Goal: Task Accomplishment & Management: Use online tool/utility

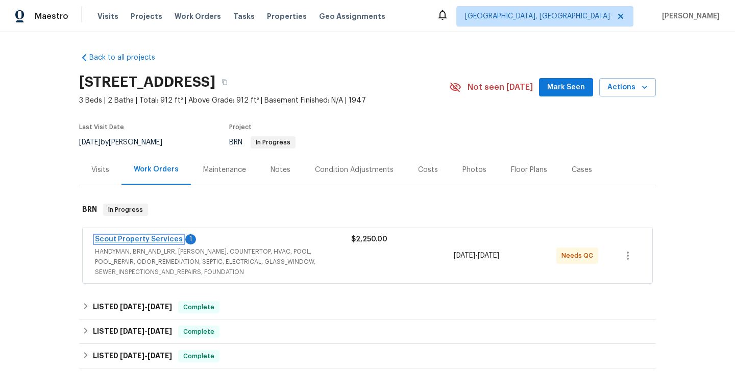
click at [136, 242] on link "Scout Property Services" at bounding box center [139, 239] width 88 height 7
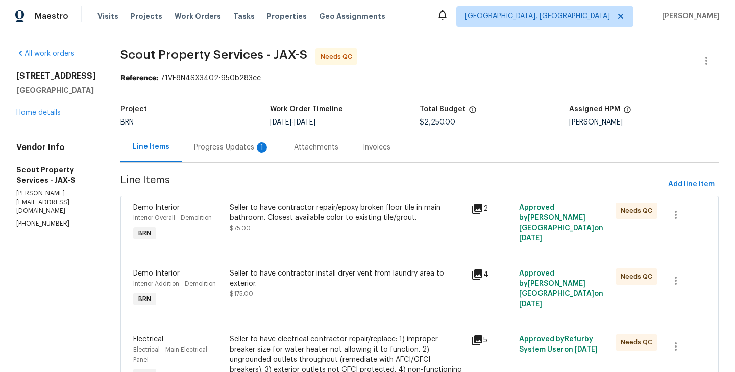
click at [228, 153] on div "Progress Updates 1" at bounding box center [232, 147] width 100 height 30
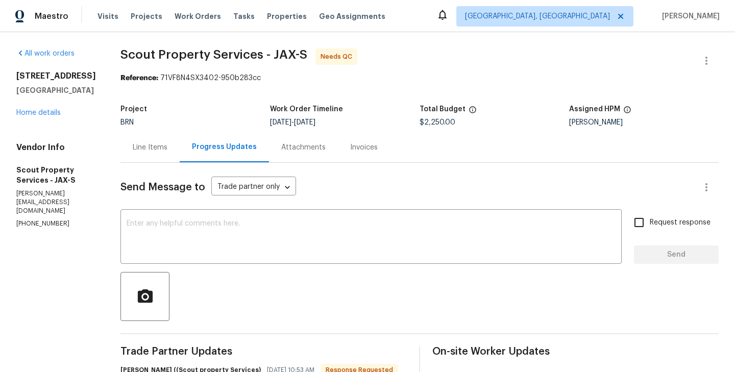
click at [121, 153] on div "Line Items" at bounding box center [150, 147] width 59 height 30
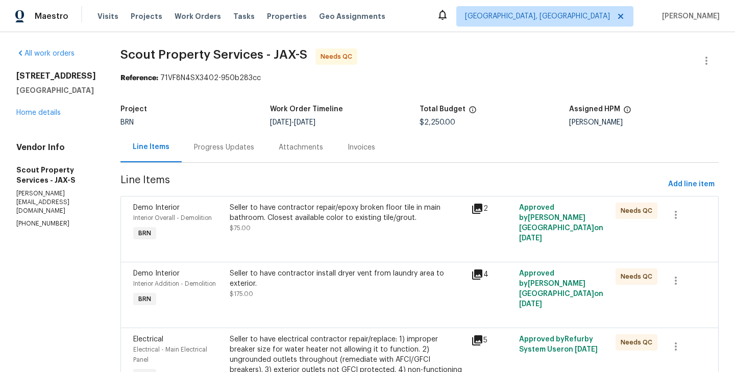
click at [213, 156] on div "Progress Updates" at bounding box center [224, 147] width 85 height 30
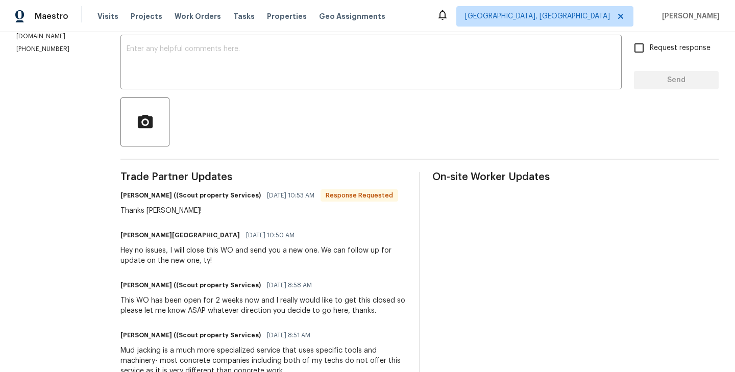
scroll to position [173, 0]
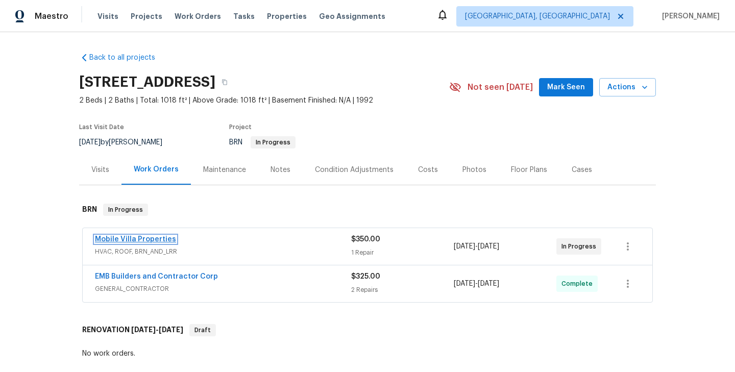
click at [156, 243] on link "Mobile Villa Properties" at bounding box center [135, 239] width 81 height 7
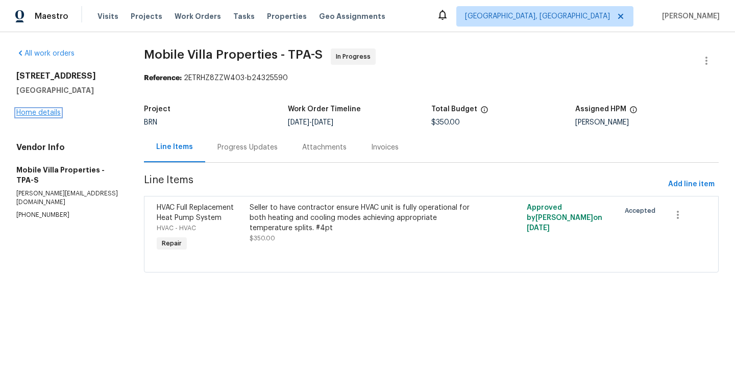
click at [43, 116] on link "Home details" at bounding box center [38, 112] width 44 height 7
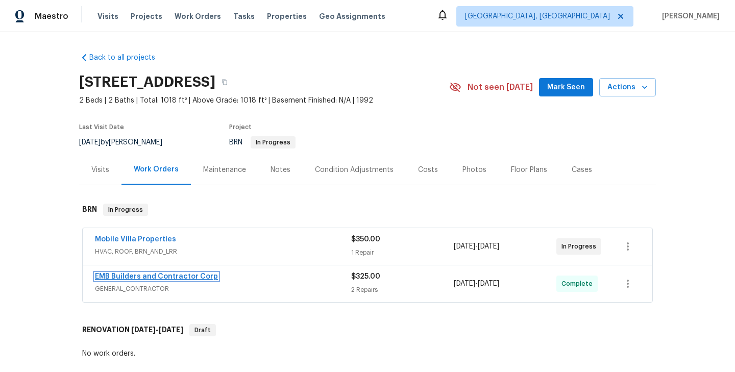
click at [157, 280] on link "EMB Builders and Contractor Corp" at bounding box center [156, 276] width 123 height 7
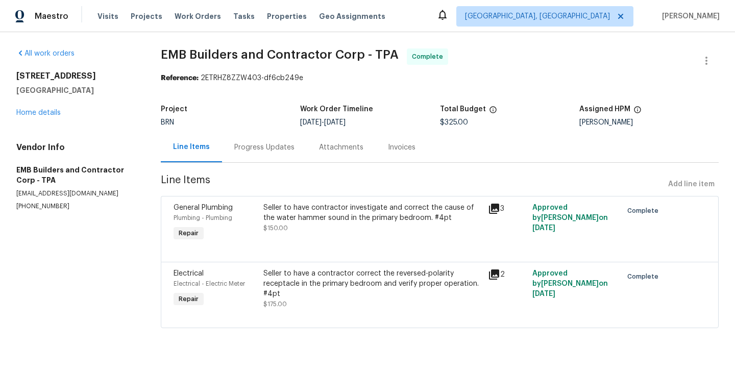
click at [252, 222] on div "Plumbing - Plumbing" at bounding box center [216, 218] width 84 height 10
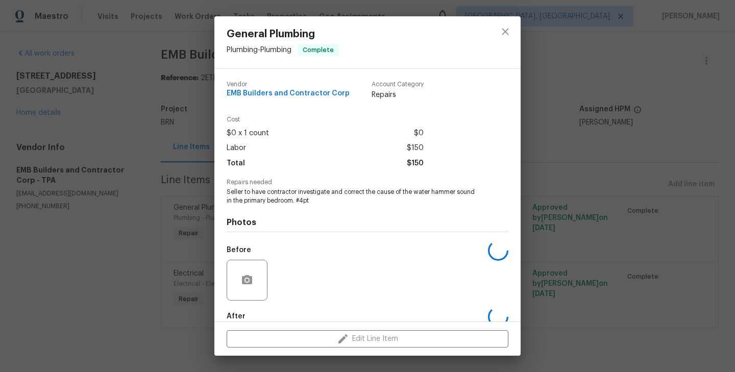
scroll to position [56, 0]
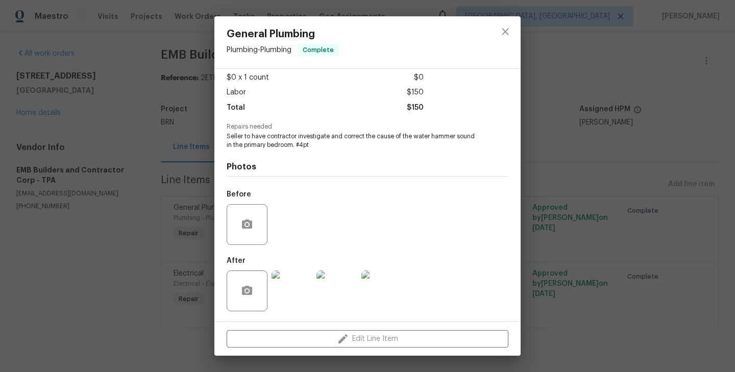
click at [160, 245] on div "General Plumbing Plumbing - Plumbing Complete Vendor EMB Builders and Contracto…" at bounding box center [367, 186] width 735 height 372
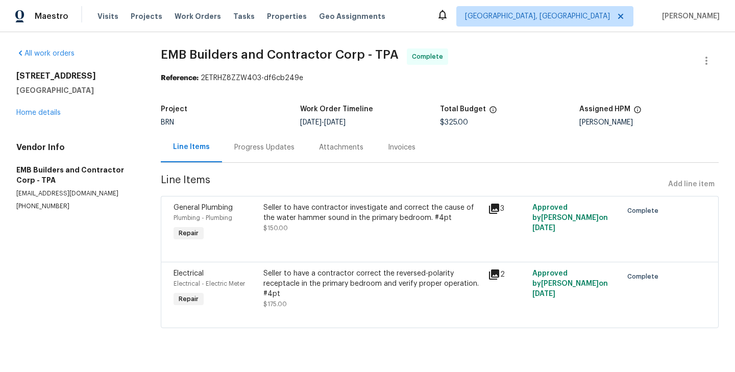
click at [257, 291] on div "Electrical Electrical - Electric Meter Repair" at bounding box center [216, 289] width 90 height 47
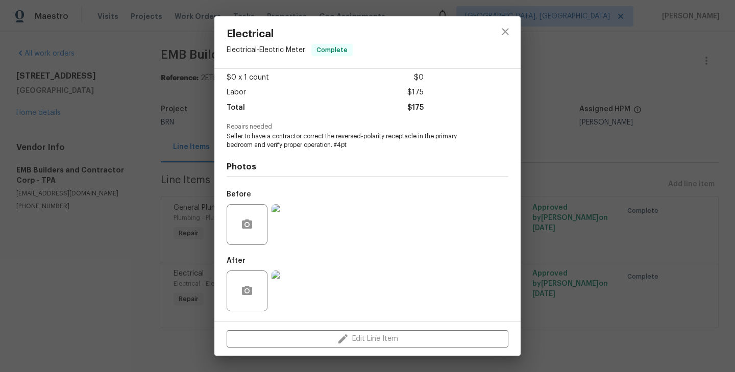
click at [195, 241] on div "Electrical Electrical - Electric Meter Complete Vendor EMB Builders and Contrac…" at bounding box center [367, 186] width 735 height 372
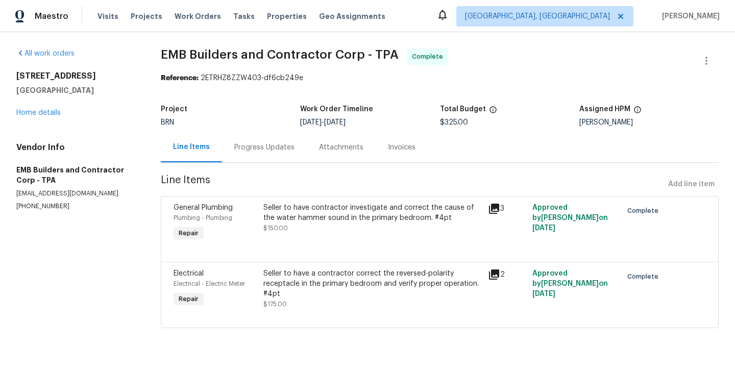
click at [261, 144] on div "Progress Updates" at bounding box center [264, 147] width 60 height 10
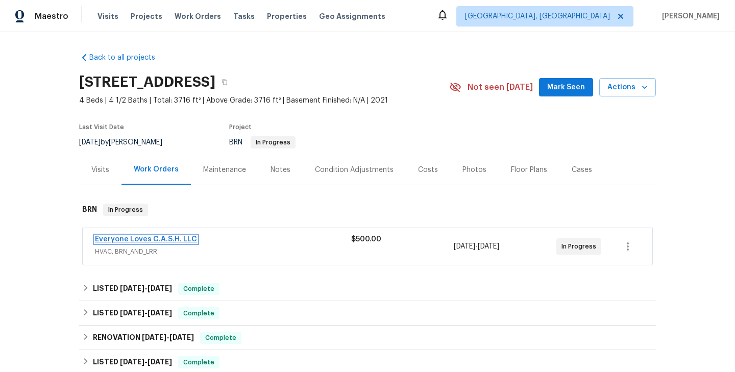
click at [175, 242] on link "Everyone Loves C.A.S.H. LLC" at bounding box center [146, 239] width 102 height 7
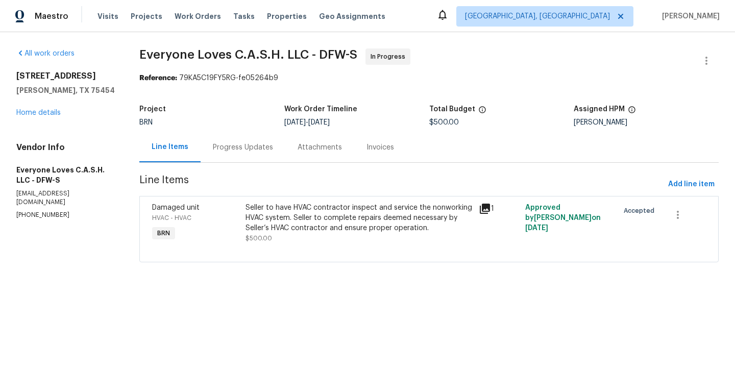
click at [247, 161] on div "Progress Updates" at bounding box center [243, 147] width 85 height 30
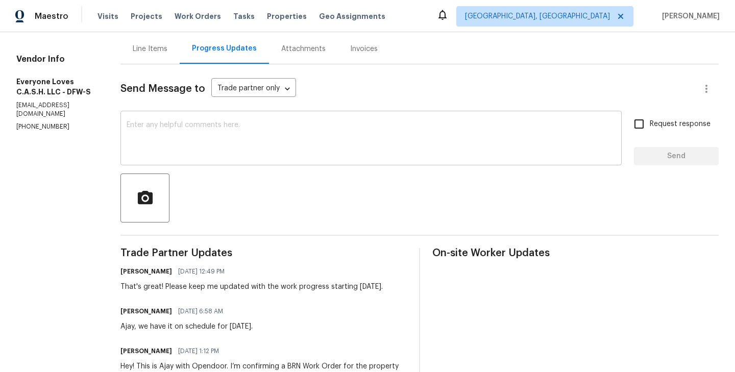
scroll to position [198, 0]
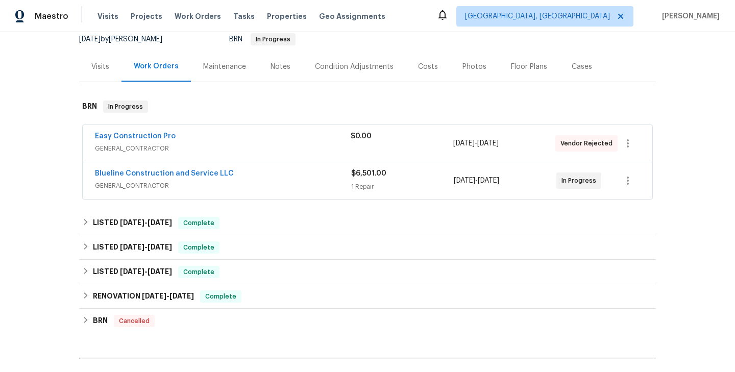
scroll to position [132, 0]
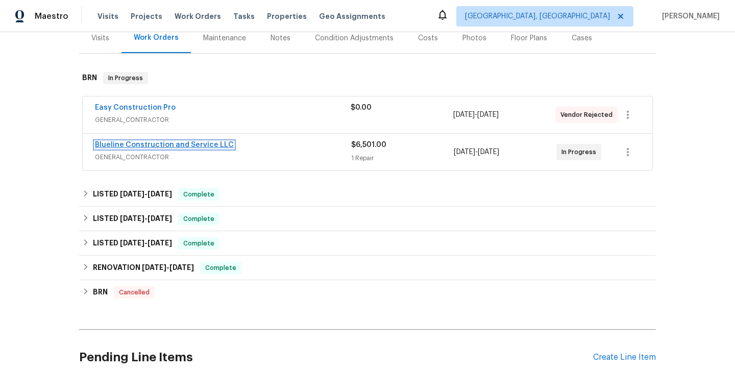
click at [141, 143] on link "Blueline Construction and Service LLC" at bounding box center [164, 144] width 139 height 7
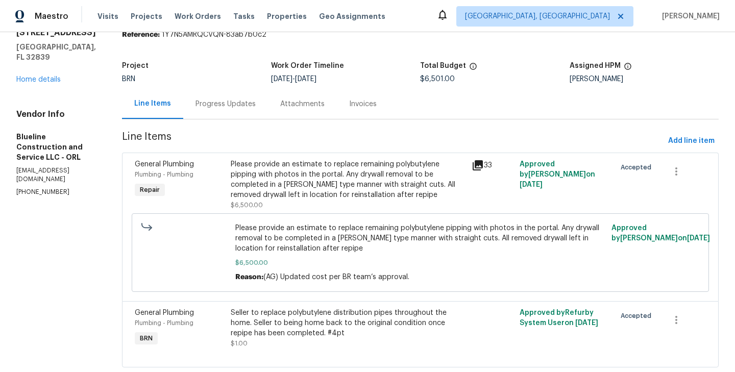
scroll to position [68, 0]
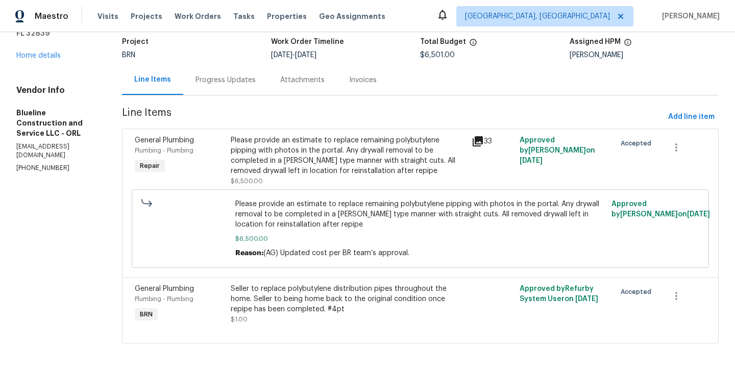
click at [266, 86] on div "Progress Updates" at bounding box center [225, 80] width 85 height 30
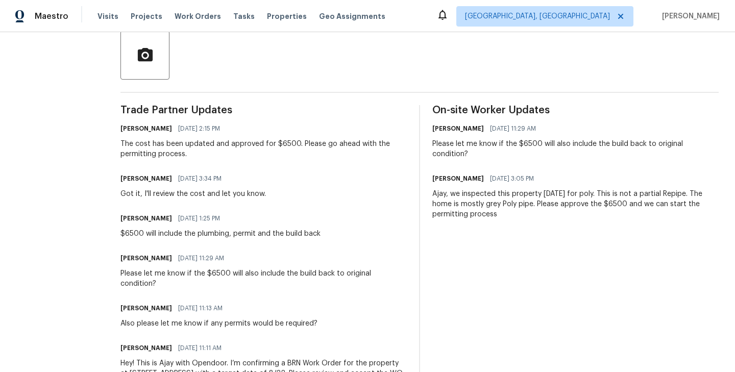
scroll to position [238, 0]
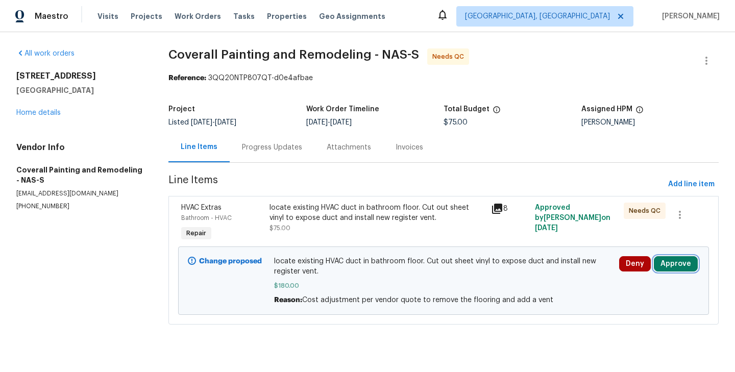
click at [673, 265] on button "Approve" at bounding box center [676, 263] width 44 height 15
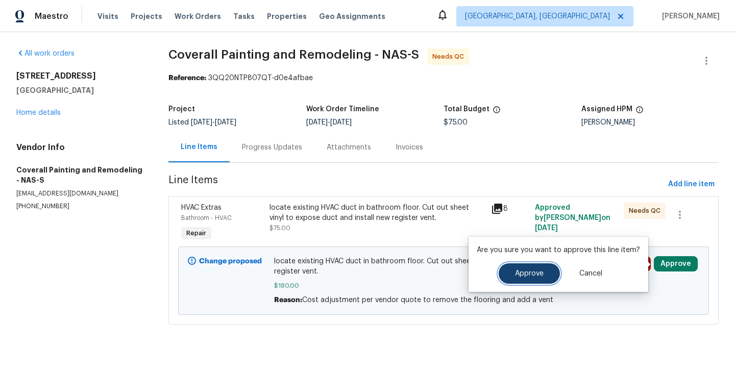
click at [507, 276] on button "Approve" at bounding box center [529, 274] width 61 height 20
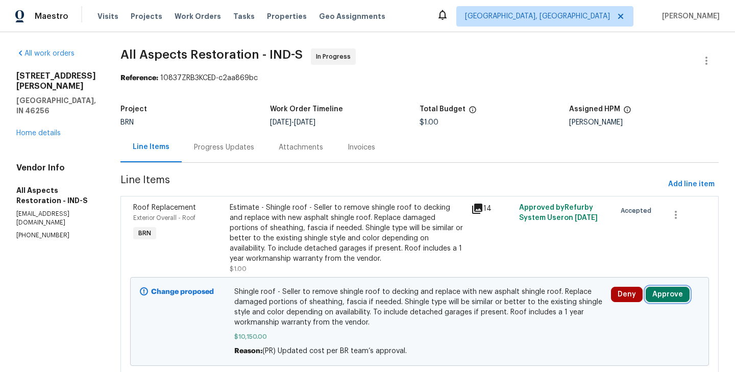
click at [667, 296] on button "Approve" at bounding box center [668, 294] width 44 height 15
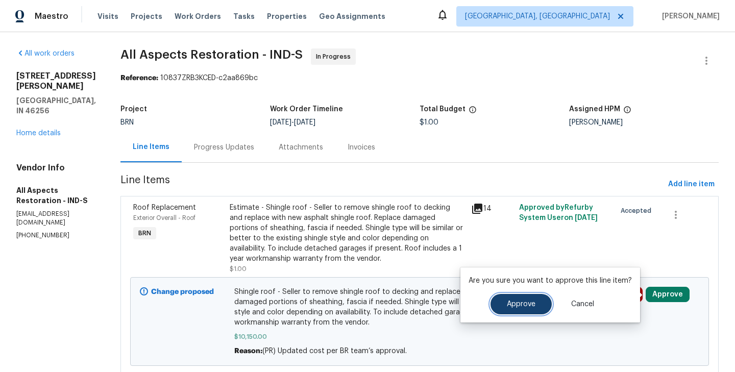
click at [512, 298] on button "Approve" at bounding box center [521, 304] width 61 height 20
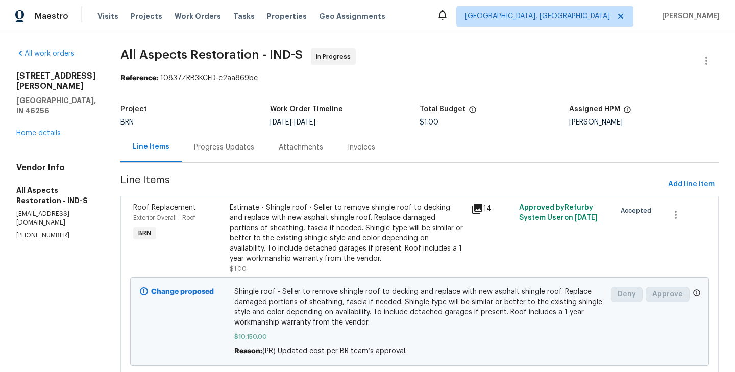
scroll to position [33, 0]
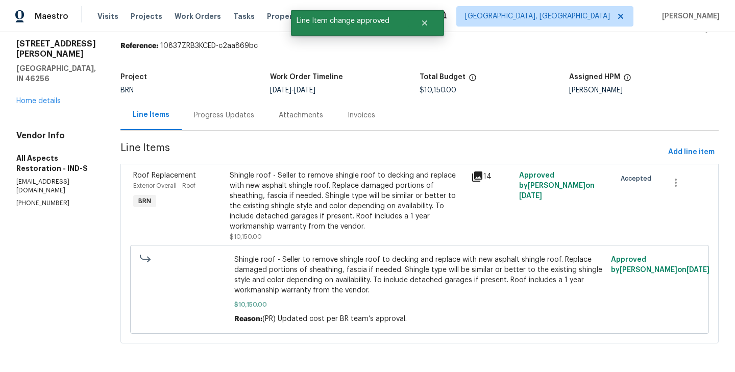
click at [222, 113] on div "Progress Updates" at bounding box center [224, 115] width 60 height 10
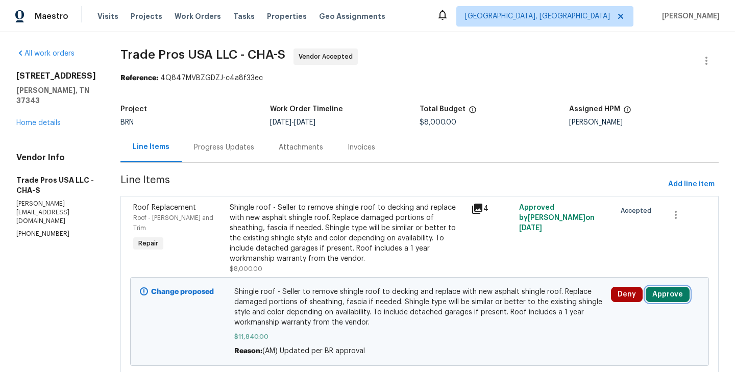
click at [663, 300] on button "Approve" at bounding box center [668, 294] width 44 height 15
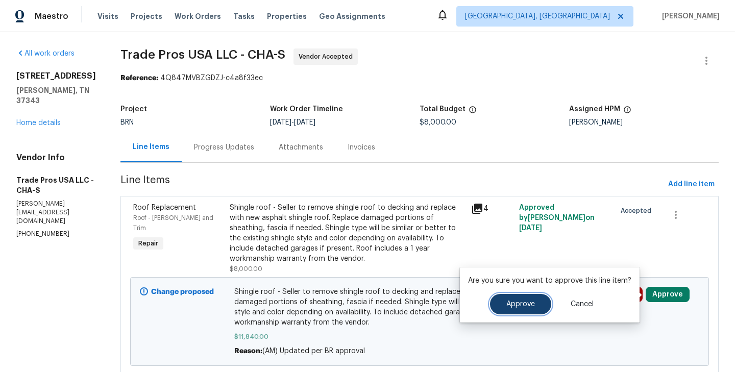
click at [525, 299] on button "Approve" at bounding box center [520, 304] width 61 height 20
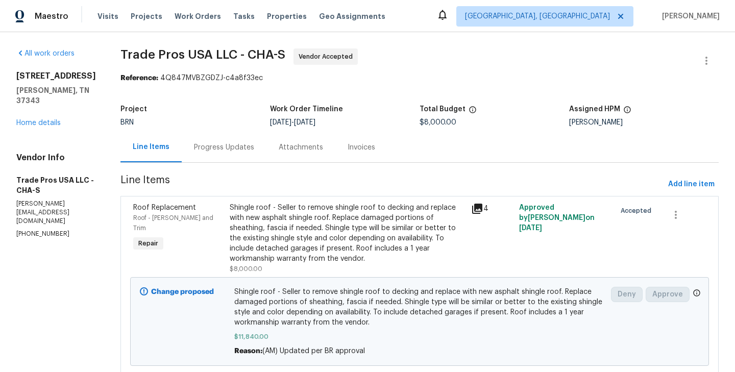
scroll to position [33, 0]
